Goal: Task Accomplishment & Management: Complete application form

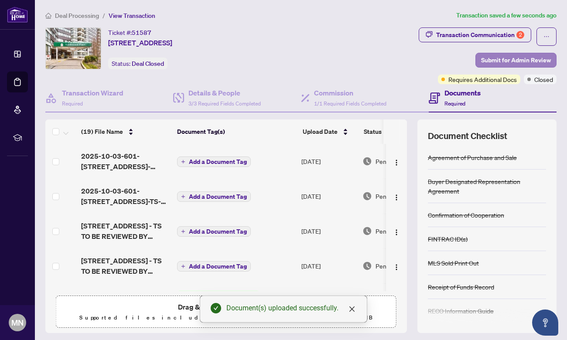
click at [499, 57] on span "Submit for Admin Review" at bounding box center [516, 60] width 70 height 14
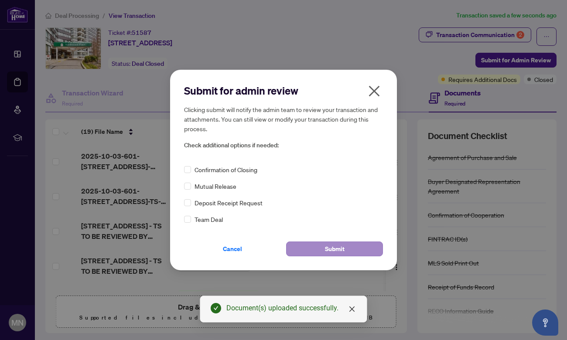
click at [318, 249] on button "Submit" at bounding box center [334, 249] width 97 height 15
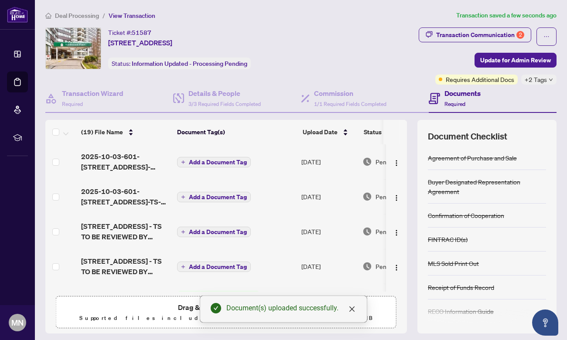
click at [84, 14] on div "Your deal has been submitted! Here’s what happens next: You’ll get email update…" at bounding box center [283, 170] width 567 height 340
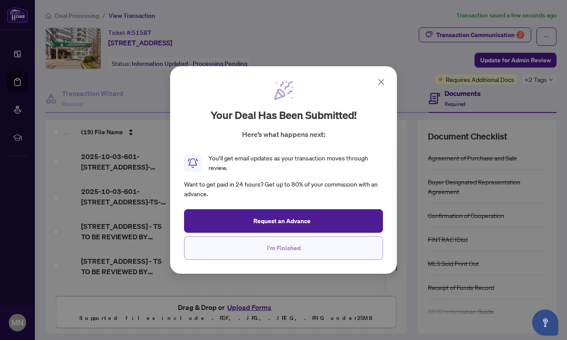
click at [287, 255] on button "I'm Finished" at bounding box center [283, 249] width 199 height 24
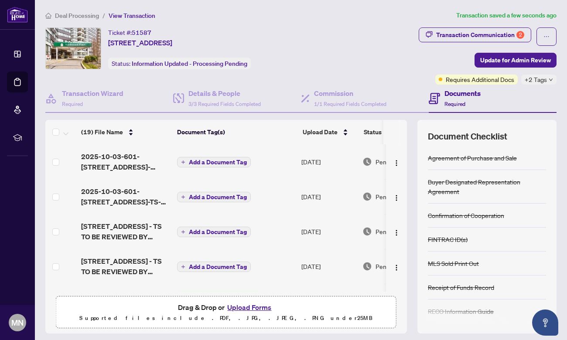
click at [77, 13] on span "Deal Processing" at bounding box center [77, 16] width 44 height 8
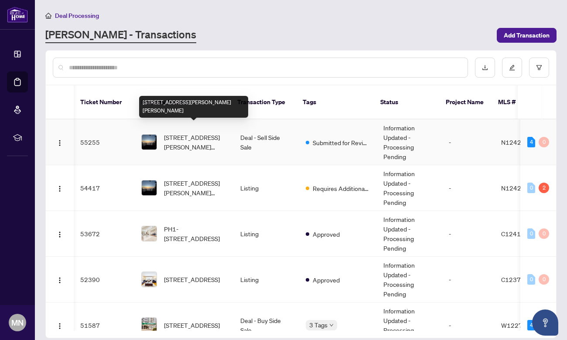
click at [184, 137] on span "[STREET_ADDRESS][PERSON_NAME][PERSON_NAME]" at bounding box center [195, 142] width 62 height 19
